Goal: Task Accomplishment & Management: Manage account settings

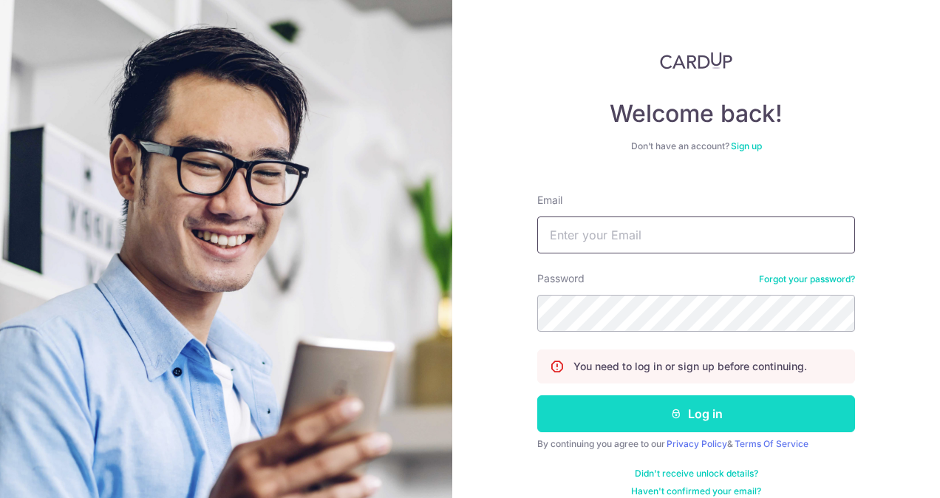
type input "[PERSON_NAME][EMAIL_ADDRESS][DOMAIN_NAME]"
click at [663, 421] on button "Log in" at bounding box center [696, 413] width 318 height 37
